Goal: Register for event/course

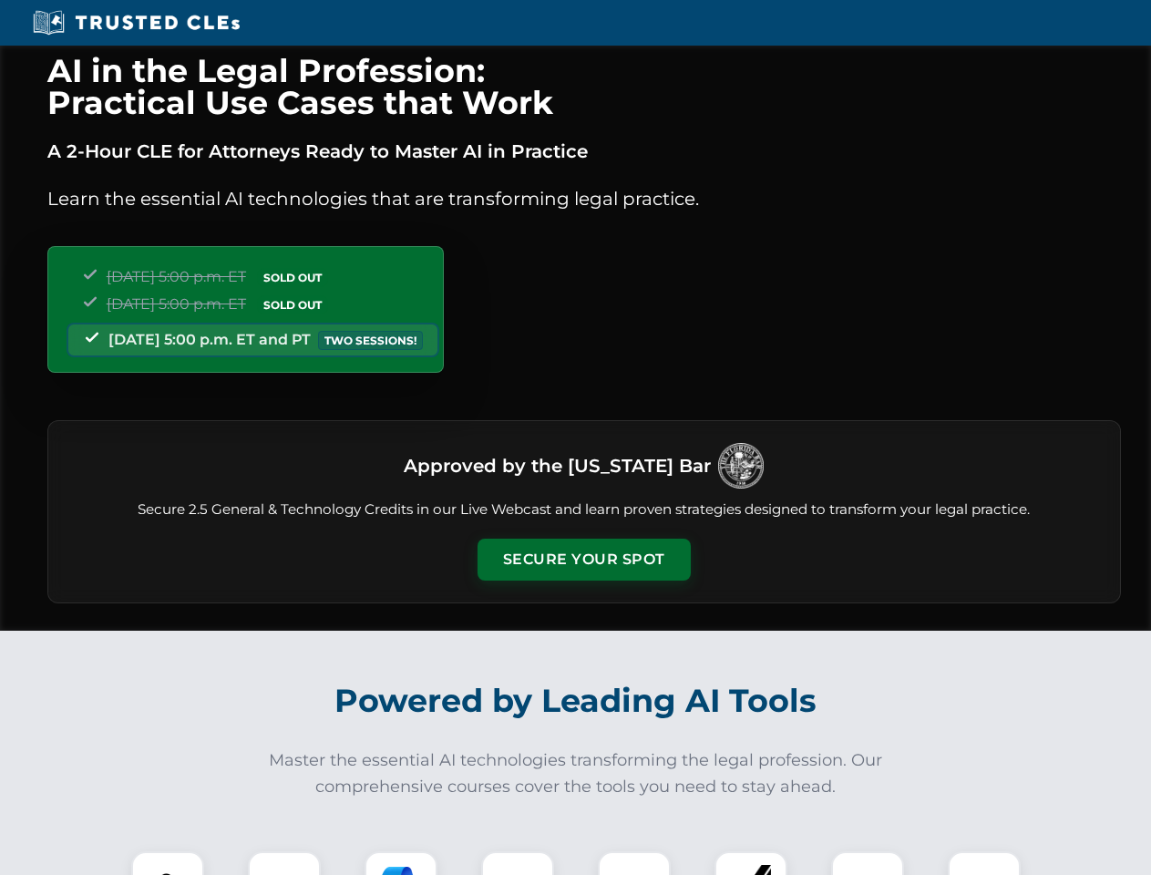
click at [583, 559] on button "Secure Your Spot" at bounding box center [583, 559] width 213 height 42
click at [168, 863] on img at bounding box center [167, 887] width 53 height 53
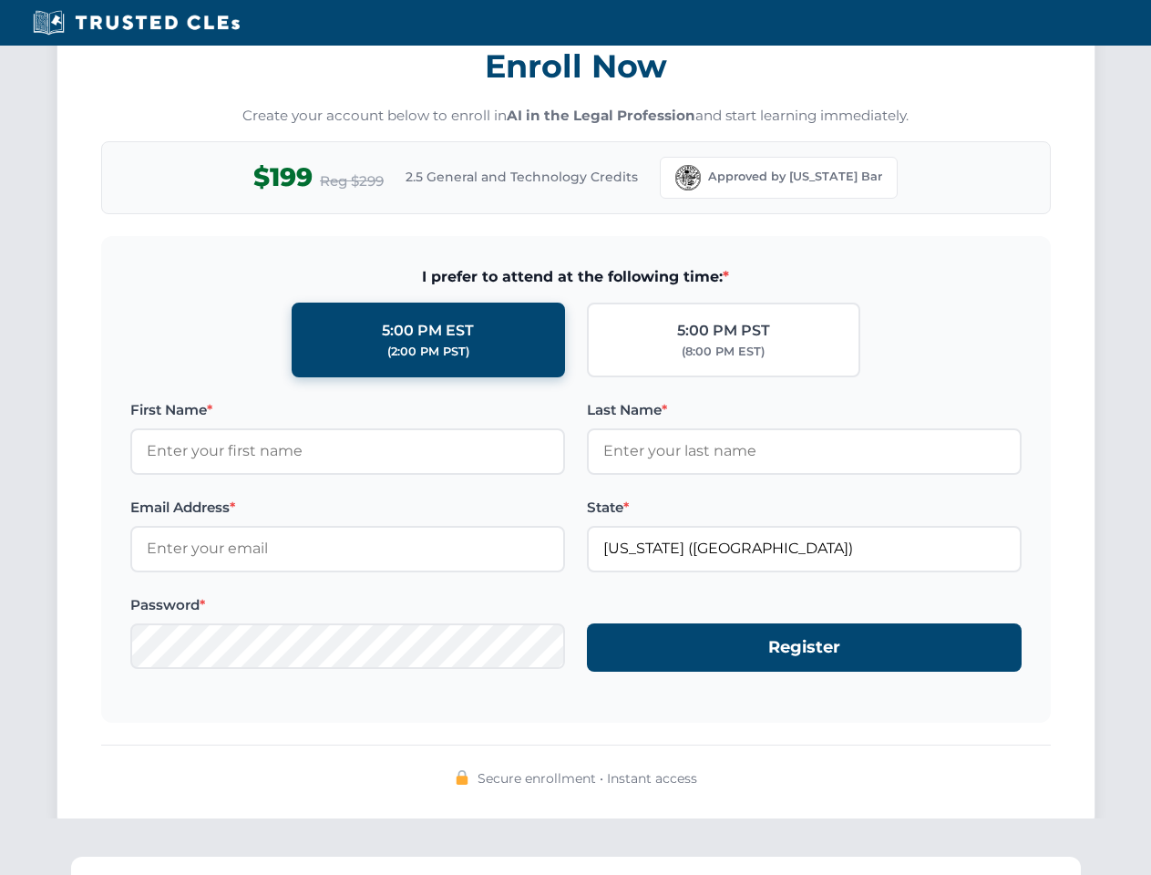
scroll to position [1788, 0]
